Goal: Information Seeking & Learning: Learn about a topic

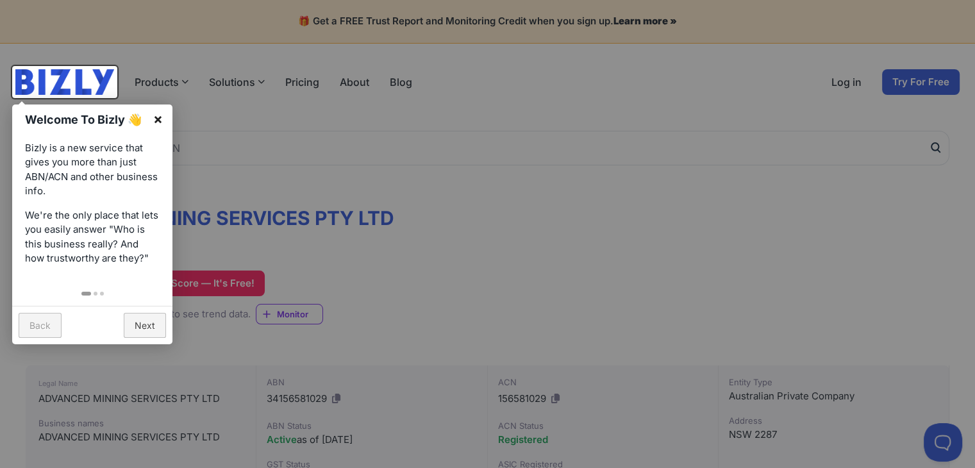
click at [156, 121] on link "×" at bounding box center [158, 119] width 29 height 29
